Goal: Task Accomplishment & Management: Complete application form

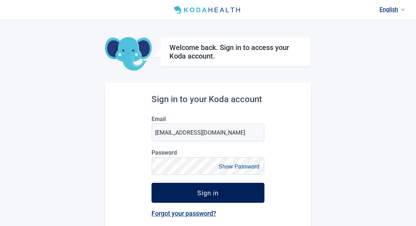
click at [210, 191] on div "Sign in" at bounding box center [207, 192] width 21 height 7
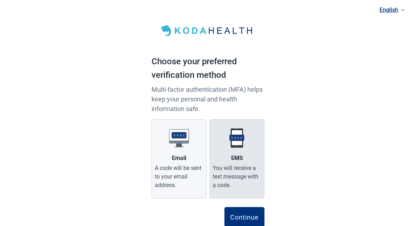
click at [252, 183] on div "You will receive a text message with a code." at bounding box center [237, 177] width 49 height 26
click at [0, 0] on input "SMS You will receive a text message with a code." at bounding box center [0, 0] width 0 height 0
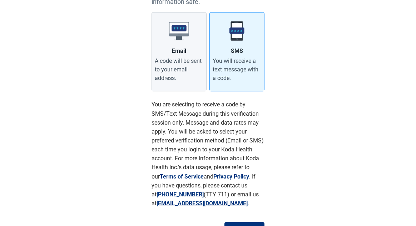
scroll to position [146, 0]
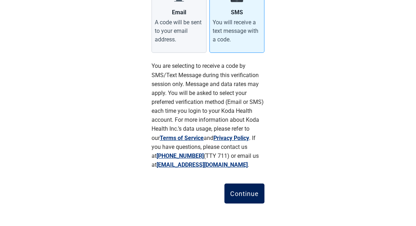
click at [246, 193] on div "Continue" at bounding box center [244, 193] width 29 height 7
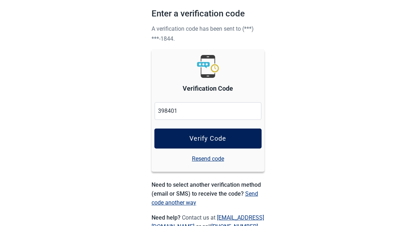
type input "398401"
click at [229, 135] on button "Verify Code" at bounding box center [207, 139] width 107 height 20
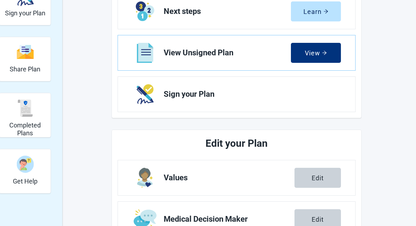
scroll to position [179, 0]
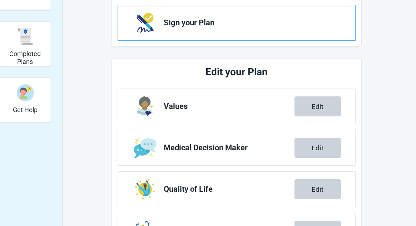
click at [279, 28] on link "Sign your Plan" at bounding box center [236, 22] width 237 height 35
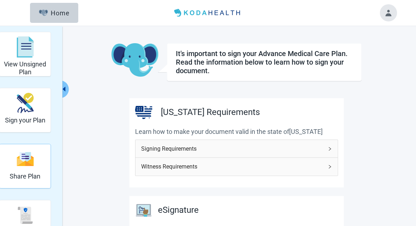
click at [28, 176] on h2 "Share Plan" at bounding box center [25, 177] width 31 height 8
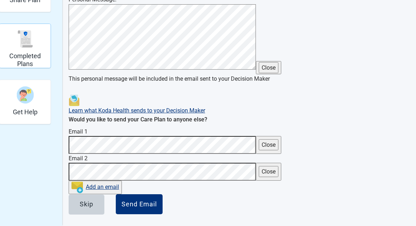
scroll to position [211, 0]
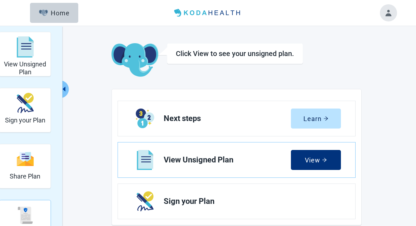
scroll to position [179, 0]
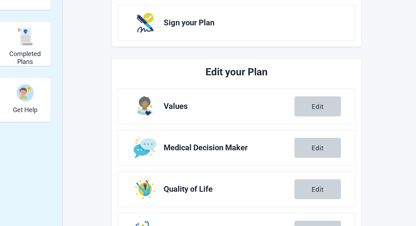
scroll to position [48, 0]
